Goal: Communication & Community: Participate in discussion

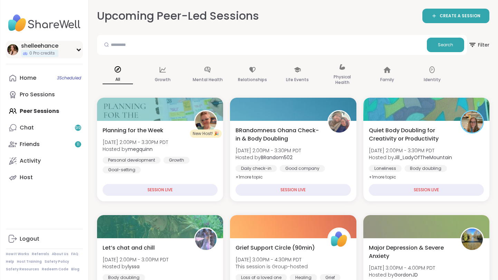
click at [78, 49] on icon at bounding box center [79, 49] width 6 height 3
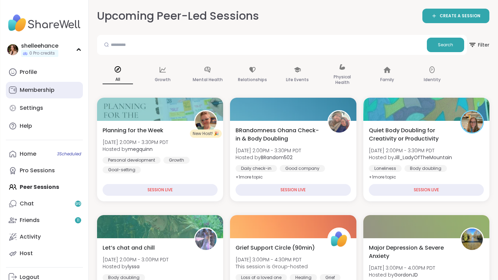
click at [75, 91] on link "Membership" at bounding box center [44, 90] width 77 height 17
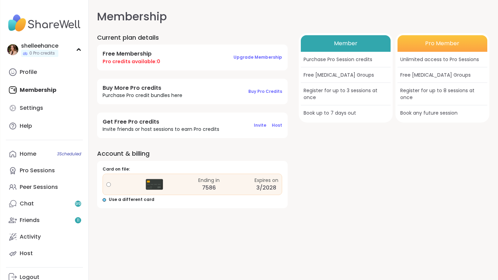
click at [132, 201] on span "Use a different card" at bounding box center [132, 200] width 46 height 6
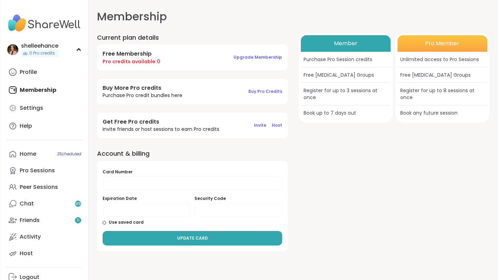
click at [174, 187] on div at bounding box center [193, 184] width 180 height 14
click at [174, 179] on div at bounding box center [193, 184] width 180 height 14
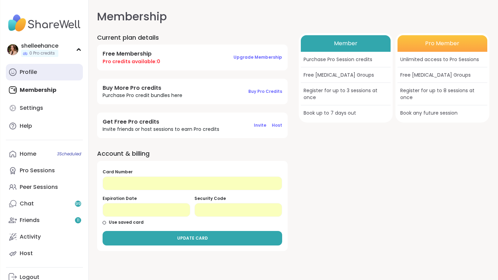
click at [52, 75] on link "Profile" at bounding box center [44, 72] width 77 height 17
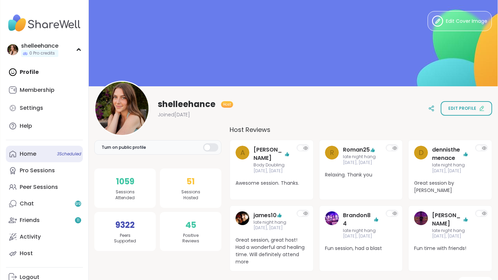
click at [51, 155] on link "Home 3 Scheduled" at bounding box center [44, 154] width 77 height 17
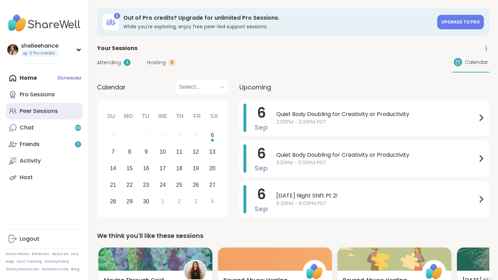
click at [64, 110] on link "Peer Sessions" at bounding box center [44, 111] width 77 height 17
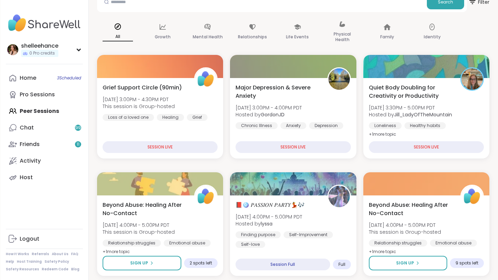
scroll to position [40, 0]
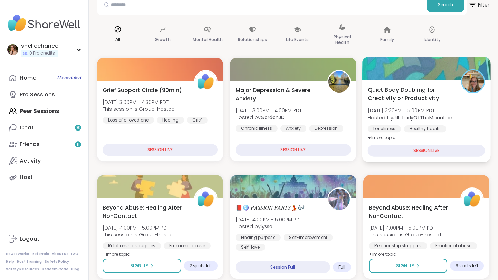
click at [477, 122] on div "Quiet Body Doubling for Creativity or Productivity [DATE] 3:30PM - 5:00PM PDT H…" at bounding box center [426, 114] width 117 height 56
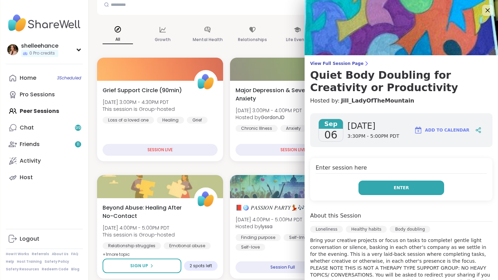
click at [385, 182] on button "Enter" at bounding box center [402, 188] width 86 height 15
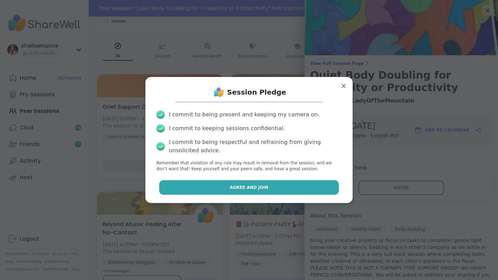
scroll to position [57, 0]
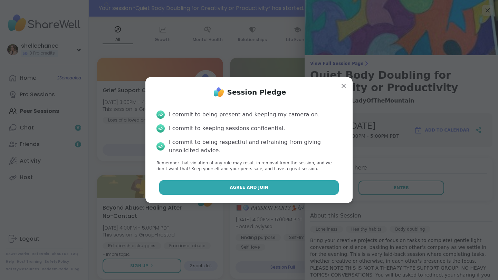
click at [218, 186] on button "Agree and Join" at bounding box center [249, 187] width 180 height 15
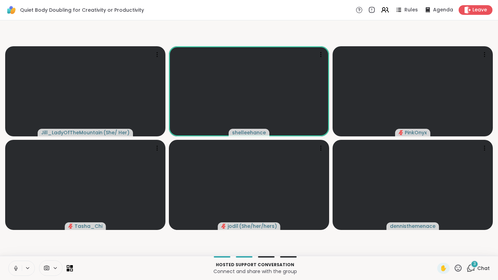
click at [177, 41] on video-player-container "[PERSON_NAME] ( She/ Her ) shelleehance PinkOnyx Tasha_Chi jodi1 ( She/her/hers…" at bounding box center [249, 138] width 490 height 230
click at [13, 268] on icon at bounding box center [16, 268] width 6 height 6
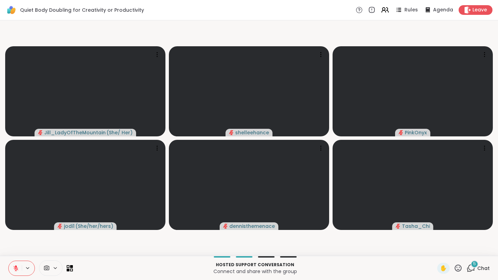
click at [485, 268] on span "Chat" at bounding box center [483, 268] width 12 height 7
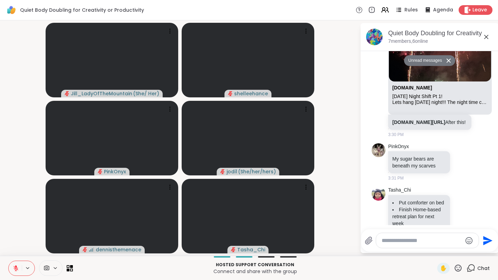
scroll to position [208, 0]
